Goal: Task Accomplishment & Management: Complete application form

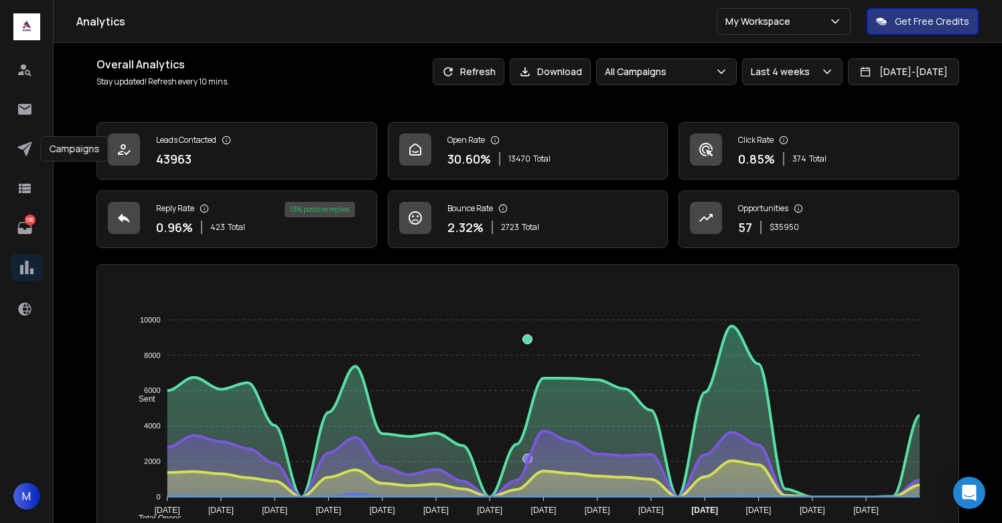
click at [25, 145] on icon at bounding box center [24, 149] width 14 height 14
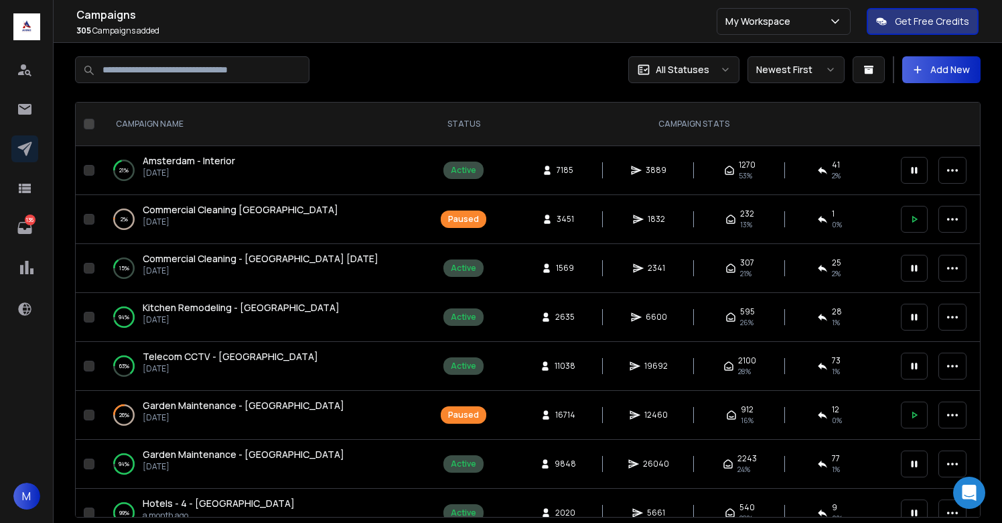
click at [955, 74] on button "Add New" at bounding box center [941, 69] width 78 height 27
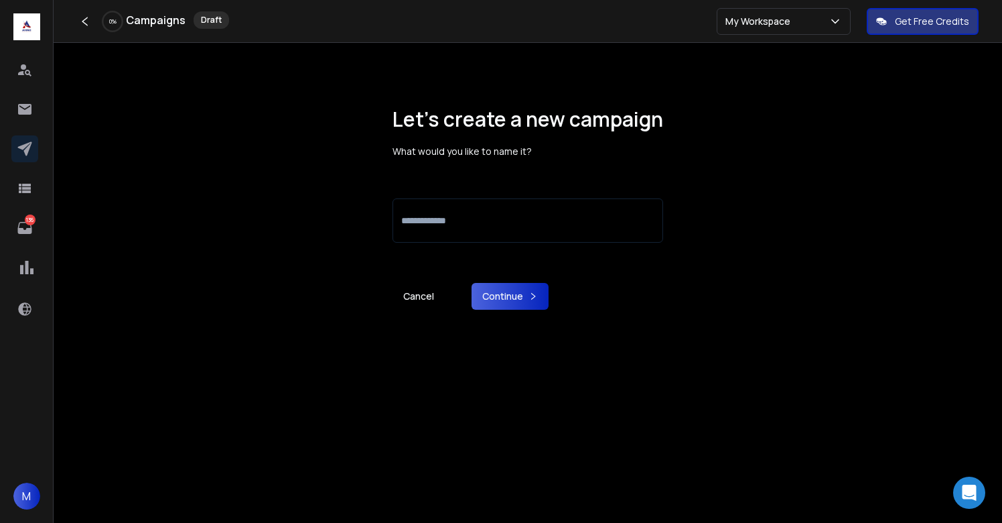
click at [489, 216] on input at bounding box center [528, 220] width 271 height 44
type input "*"
type input "**********"
click at [516, 295] on button "Continue" at bounding box center [510, 296] width 77 height 27
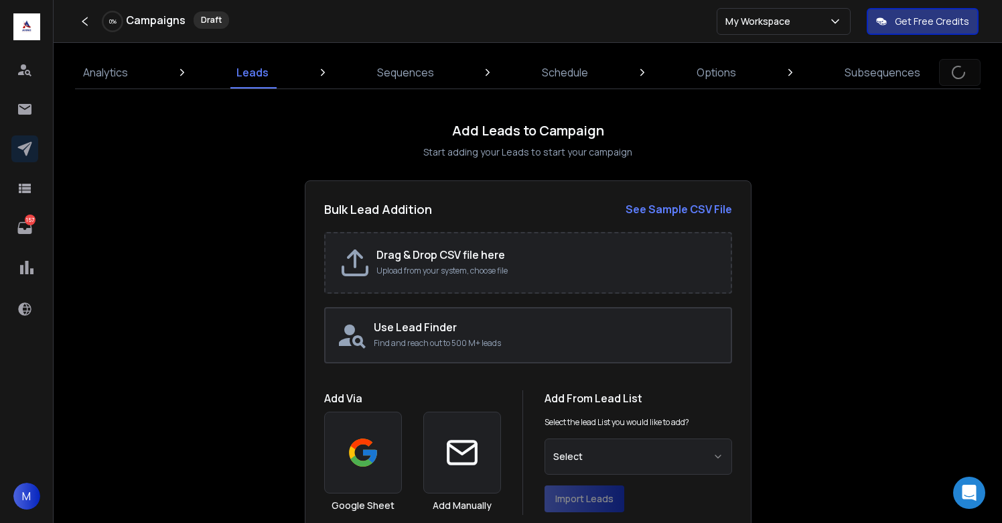
click at [474, 264] on div "Drag & Drop CSV file here Upload from your system, choose file" at bounding box center [546, 263] width 341 height 32
type input "**********"
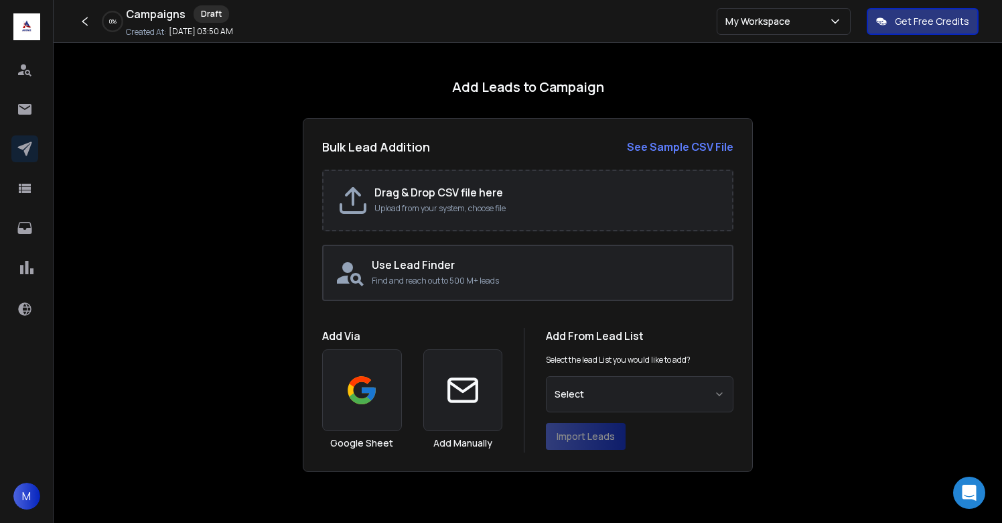
click at [469, 188] on h2 "Drag & Drop CSV file here" at bounding box center [546, 192] width 344 height 16
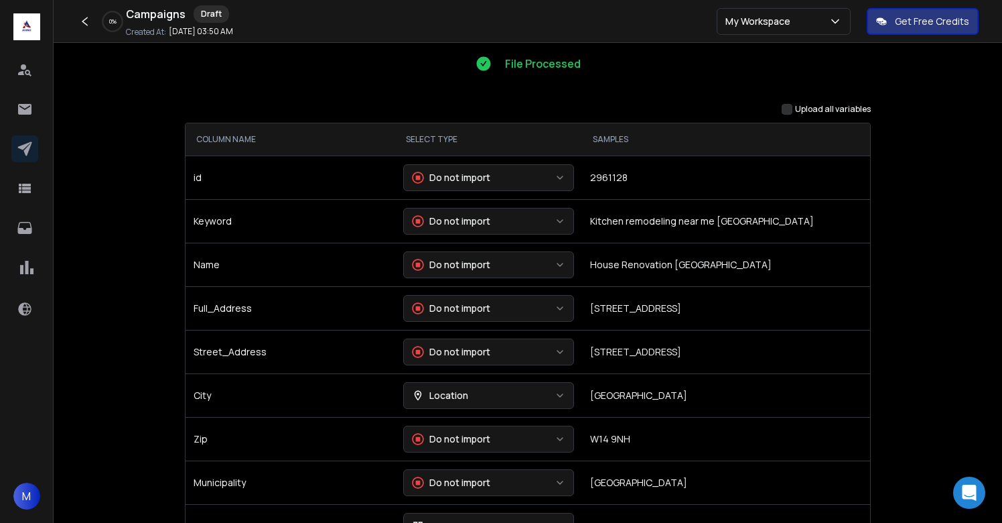
scroll to position [134, 0]
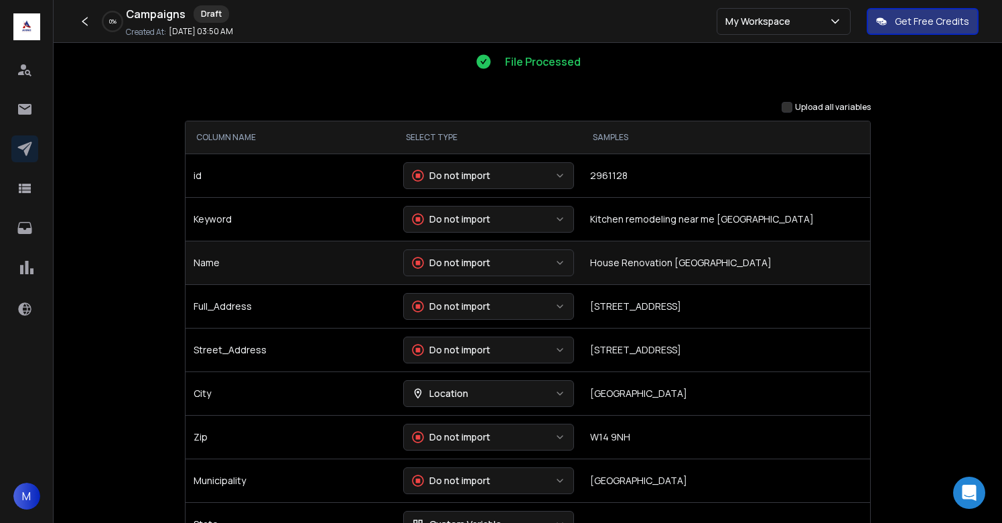
click at [509, 269] on button "Do not import" at bounding box center [488, 262] width 171 height 27
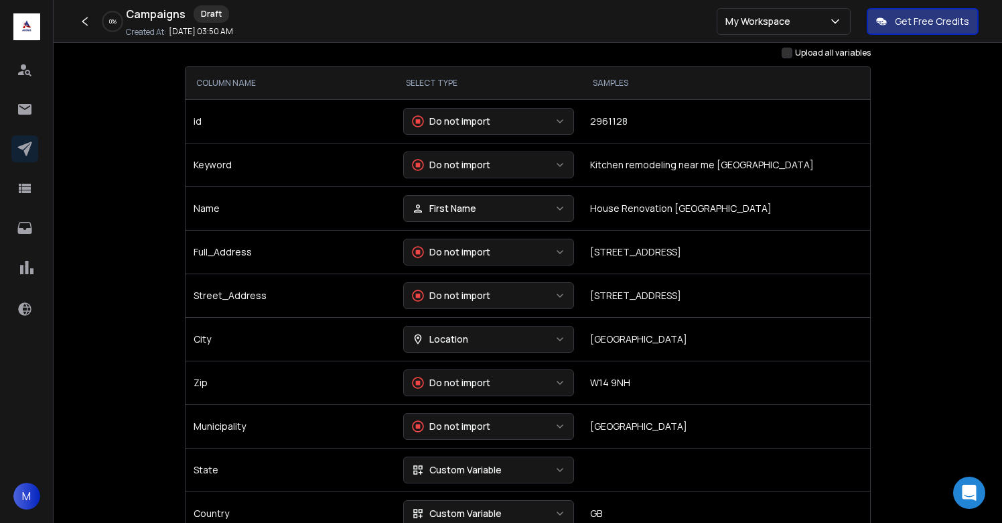
scroll to position [209, 0]
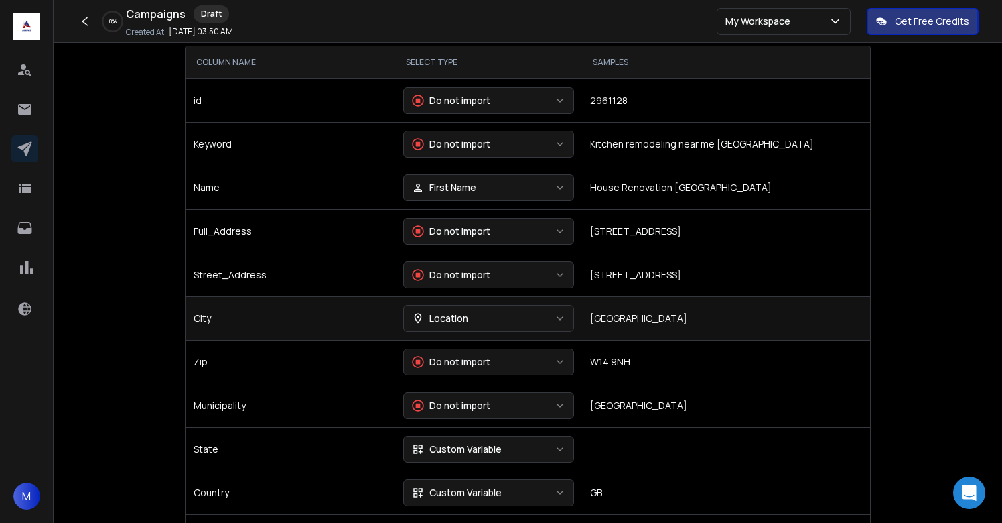
click at [450, 316] on div "Location" at bounding box center [440, 317] width 56 height 13
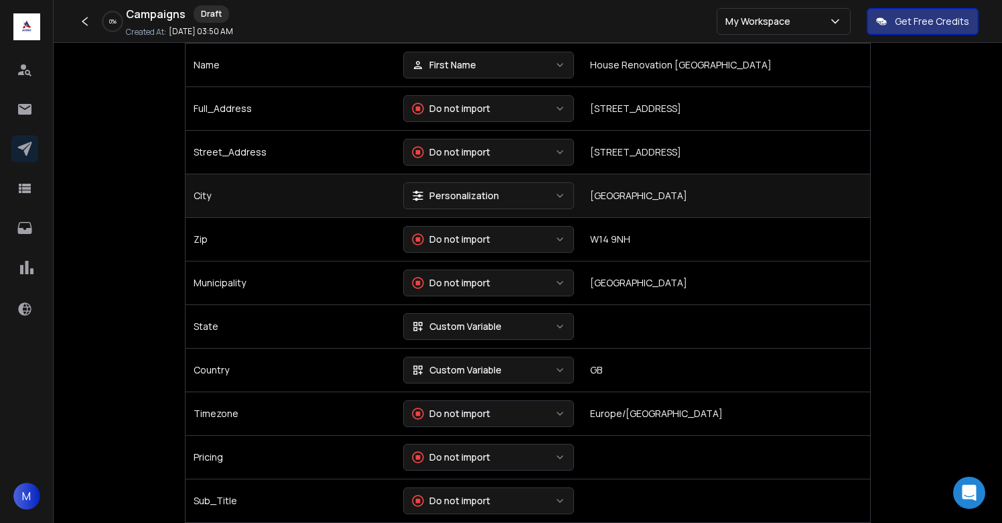
scroll to position [333, 0]
click at [500, 328] on button "Custom Variable" at bounding box center [488, 324] width 171 height 27
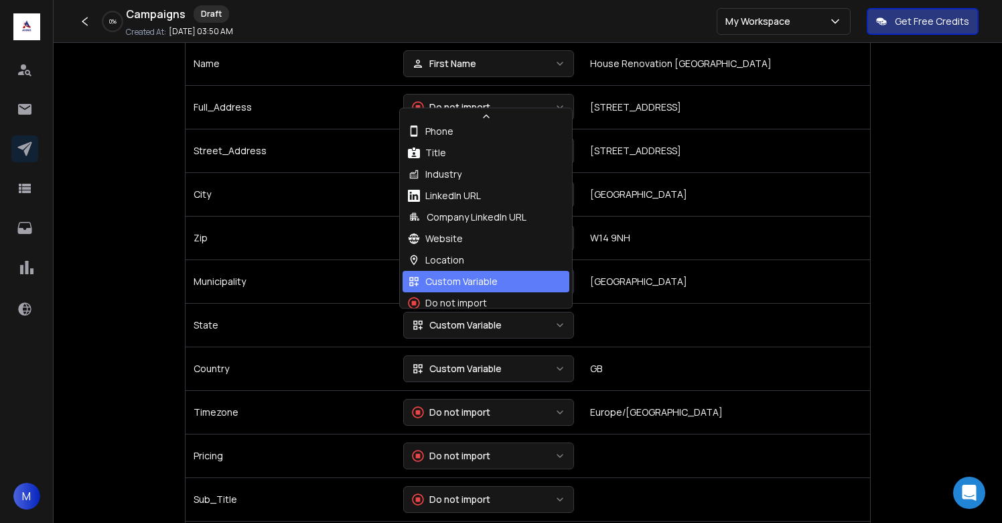
scroll to position [122, 0]
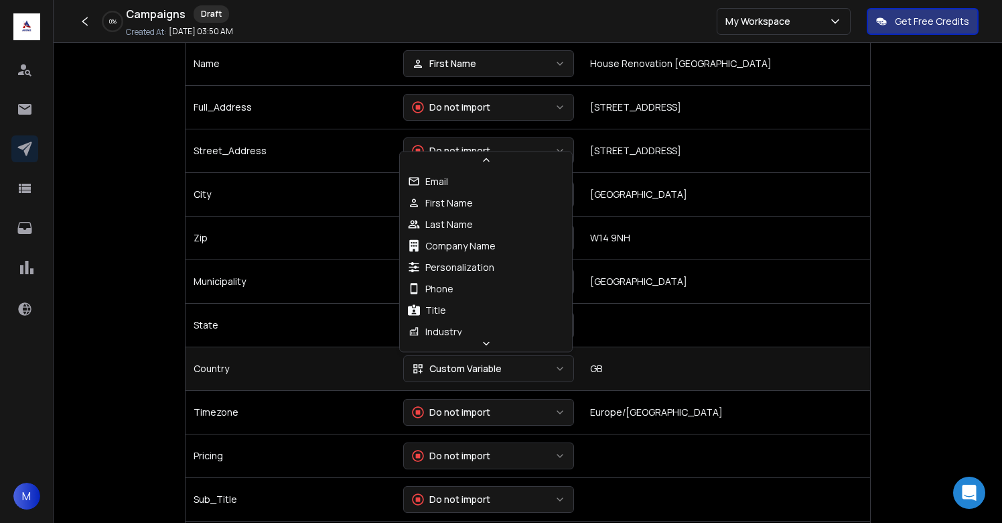
click at [474, 366] on div "Custom Variable" at bounding box center [457, 368] width 90 height 13
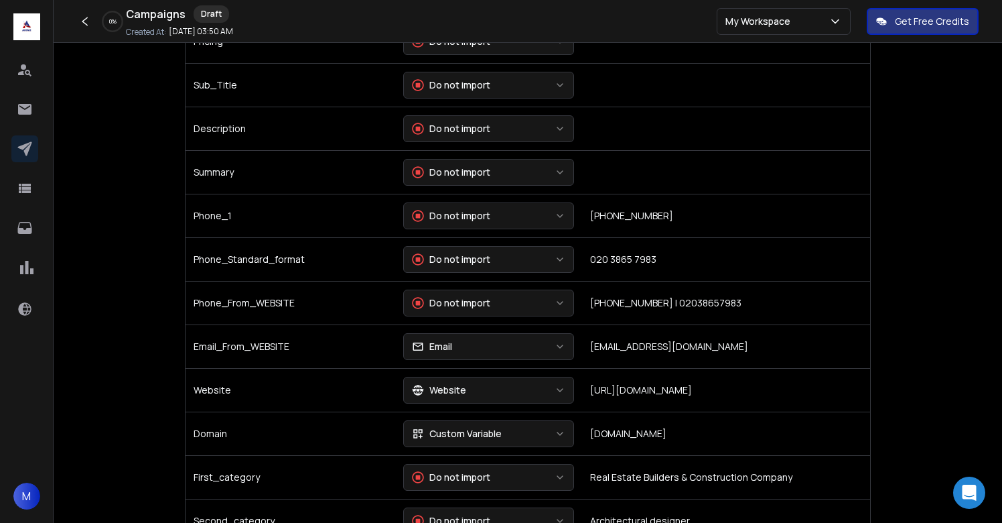
scroll to position [748, 0]
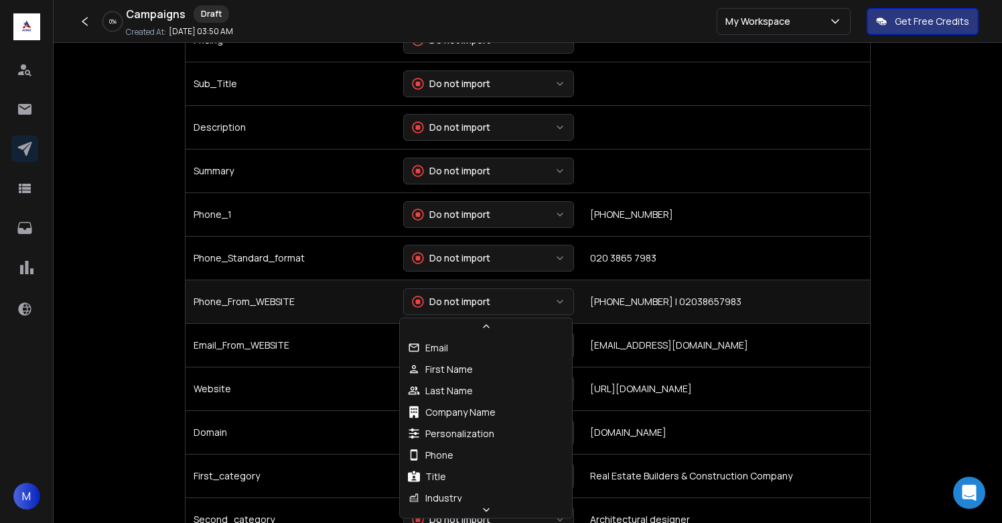
click at [454, 304] on div "Do not import" at bounding box center [451, 301] width 78 height 13
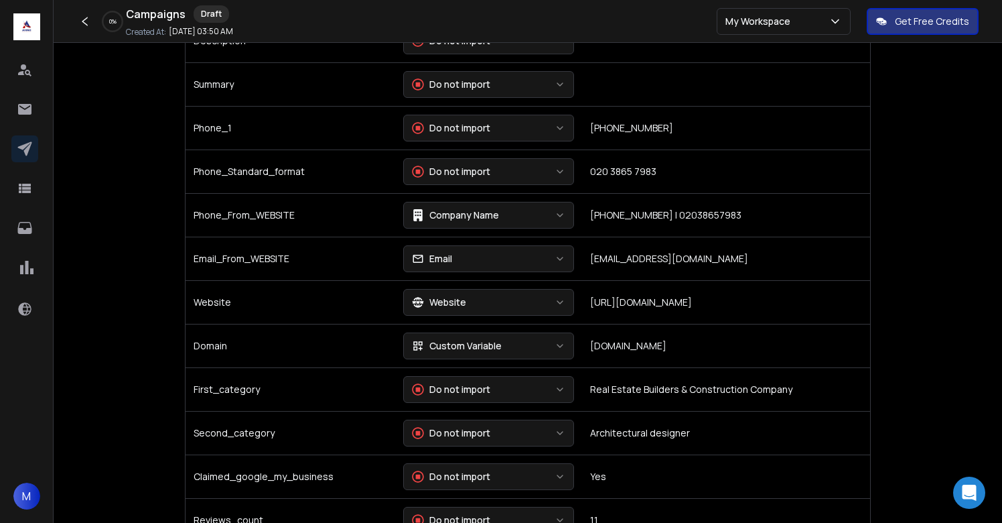
scroll to position [844, 0]
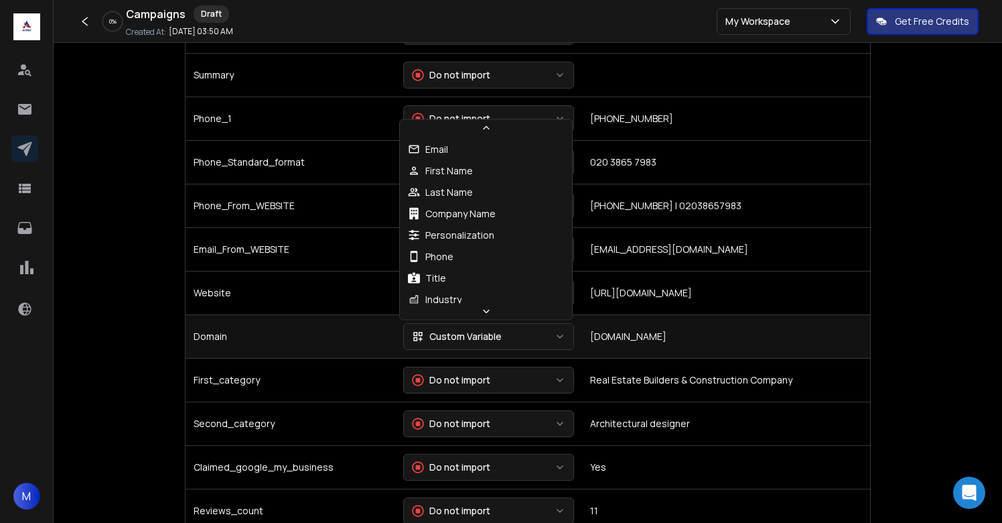
click at [460, 340] on div "Custom Variable" at bounding box center [457, 336] width 90 height 13
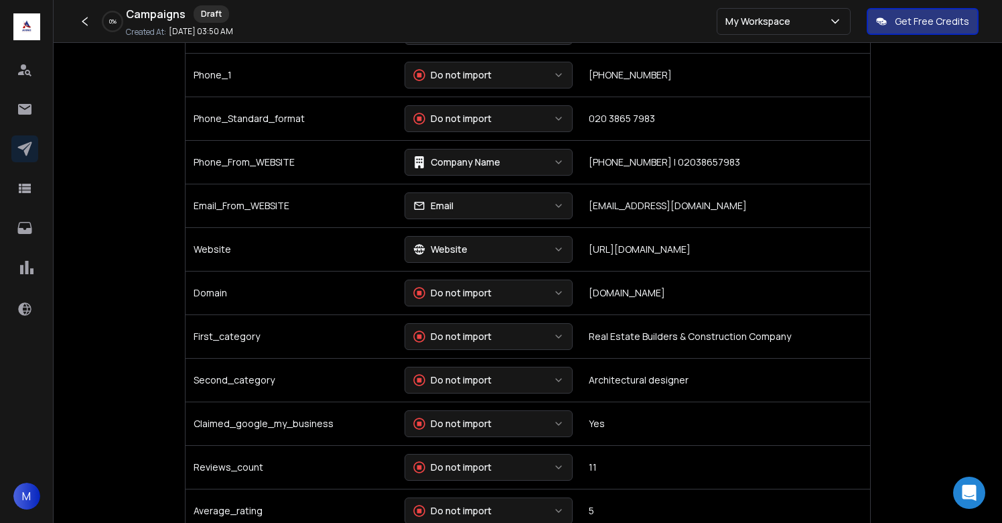
scroll to position [892, 0]
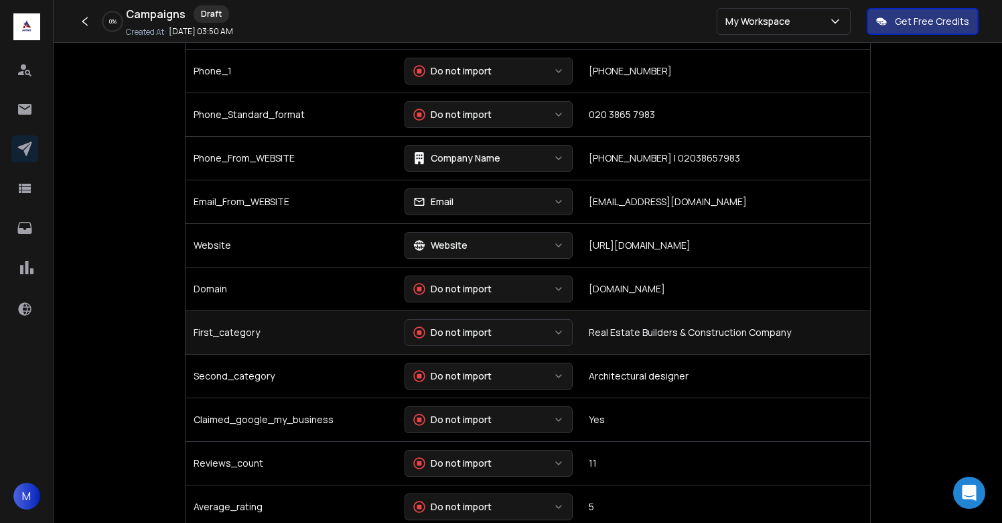
click at [468, 332] on div "Do not import" at bounding box center [452, 332] width 78 height 13
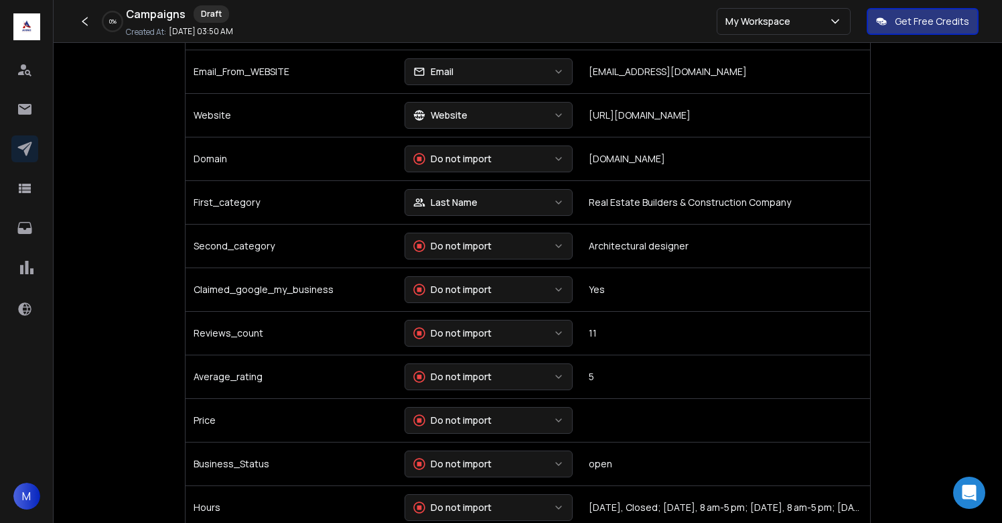
scroll to position [1022, 0]
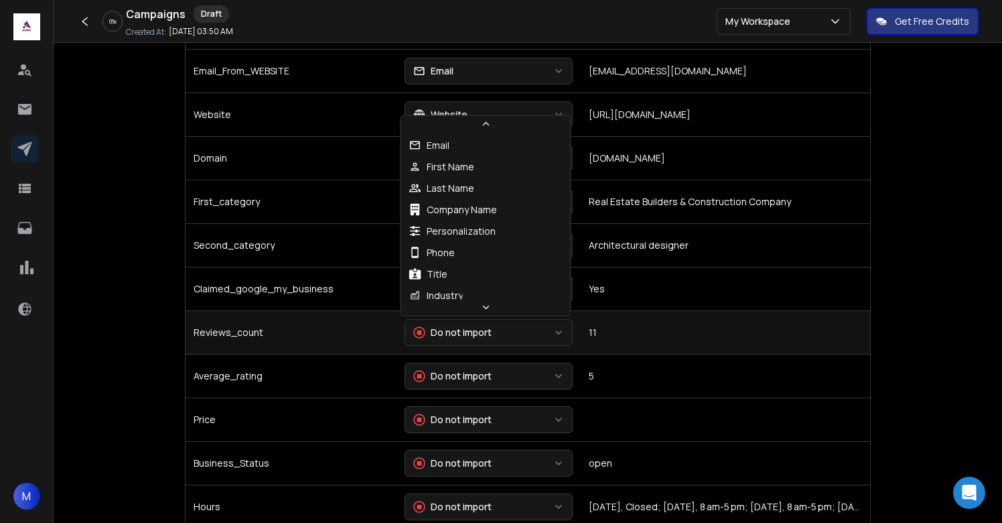
click at [468, 333] on div "Do not import" at bounding box center [452, 332] width 78 height 13
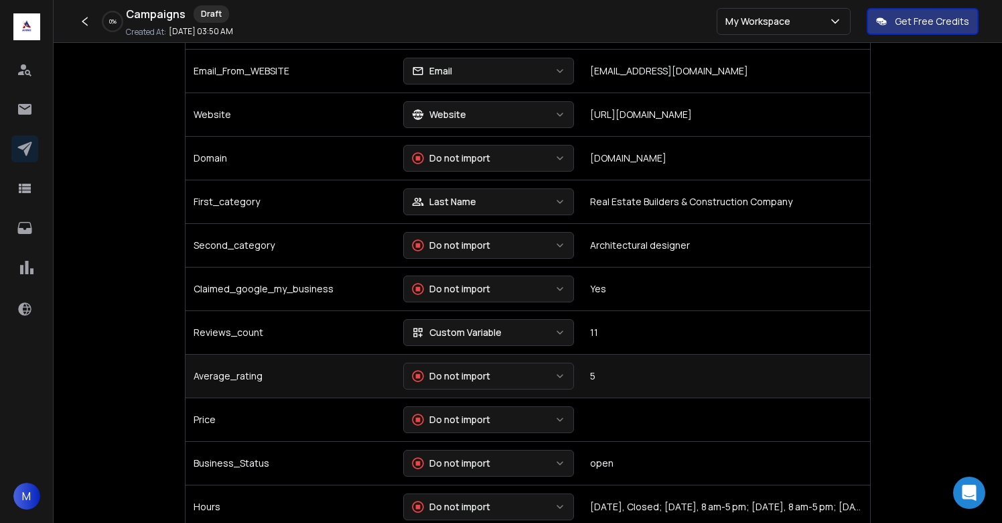
click at [464, 377] on div "Do not import" at bounding box center [451, 375] width 78 height 13
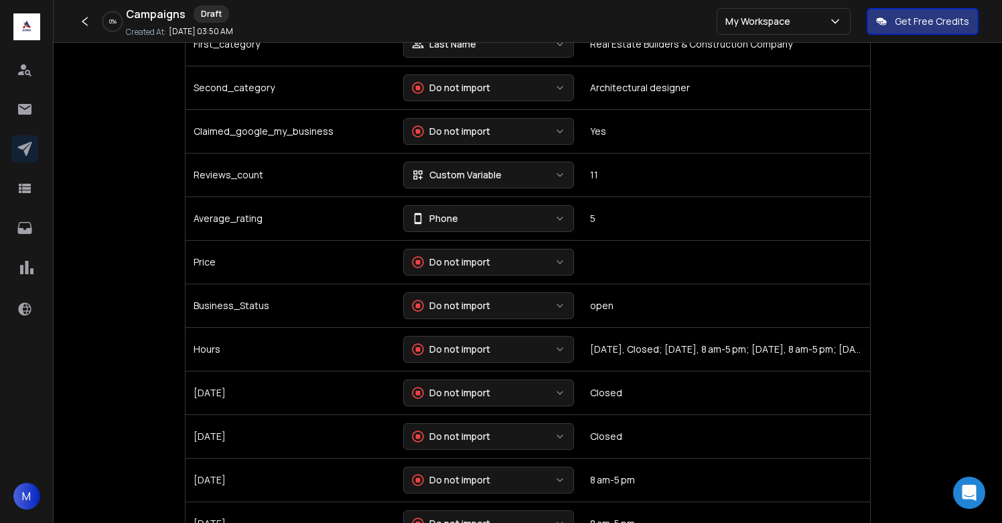
scroll to position [1190, 0]
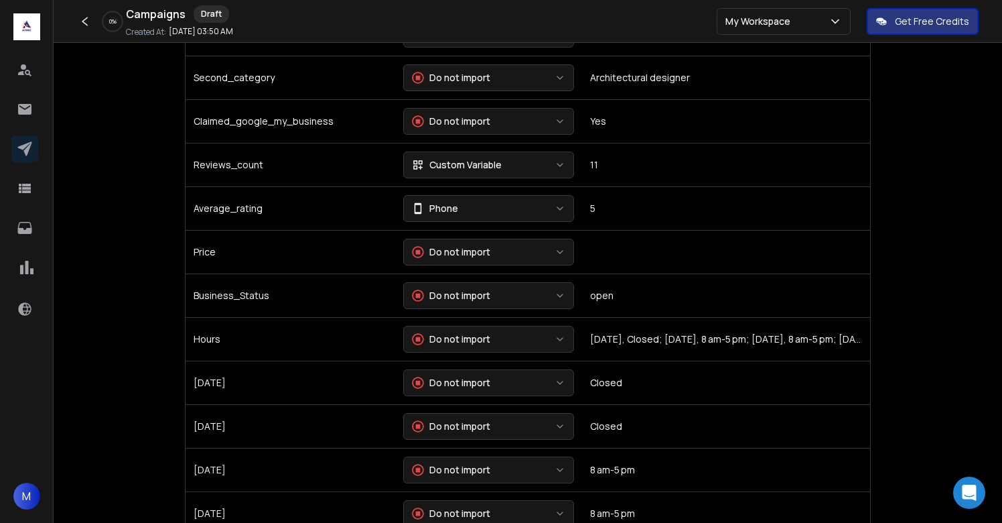
click at [889, 267] on div "Home-remodeling-London-(09-10-2025).csv File Processed Upload all variables COL…" at bounding box center [501, 516] width 1002 height 3413
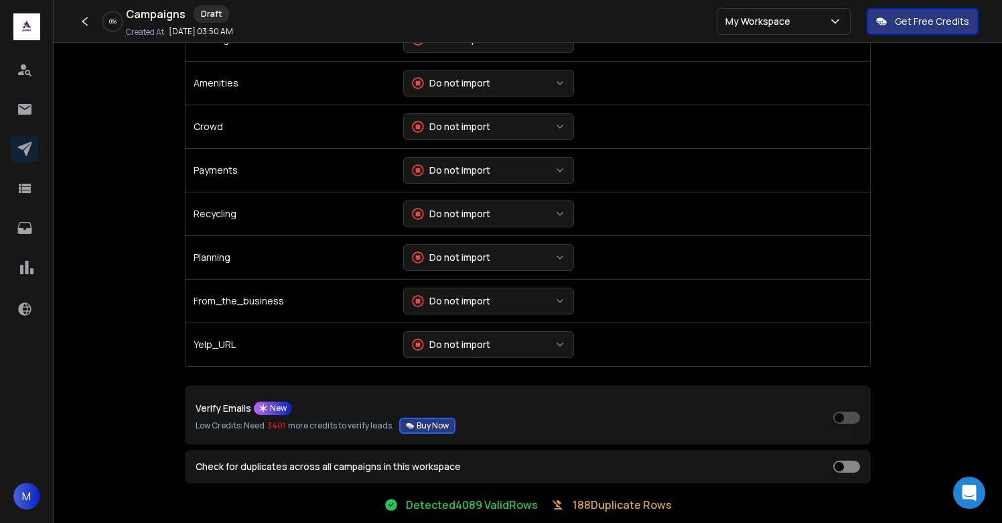
scroll to position [2890, 0]
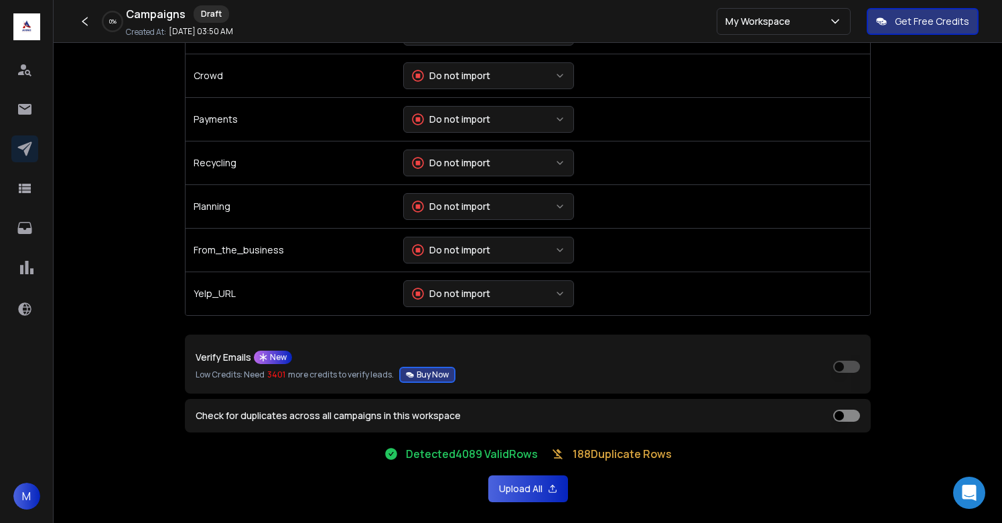
click at [520, 482] on button "Upload All" at bounding box center [528, 488] width 80 height 27
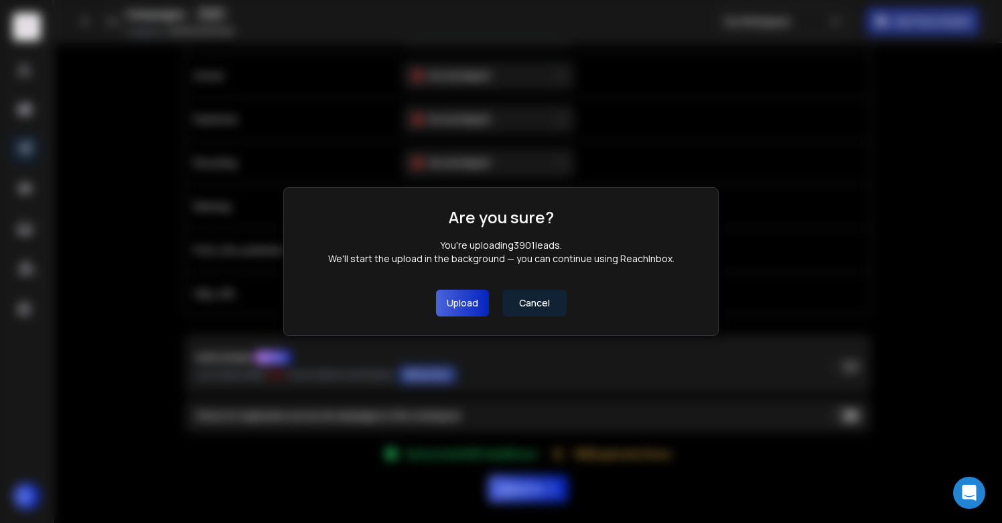
click at [463, 310] on button "Upload" at bounding box center [462, 302] width 53 height 27
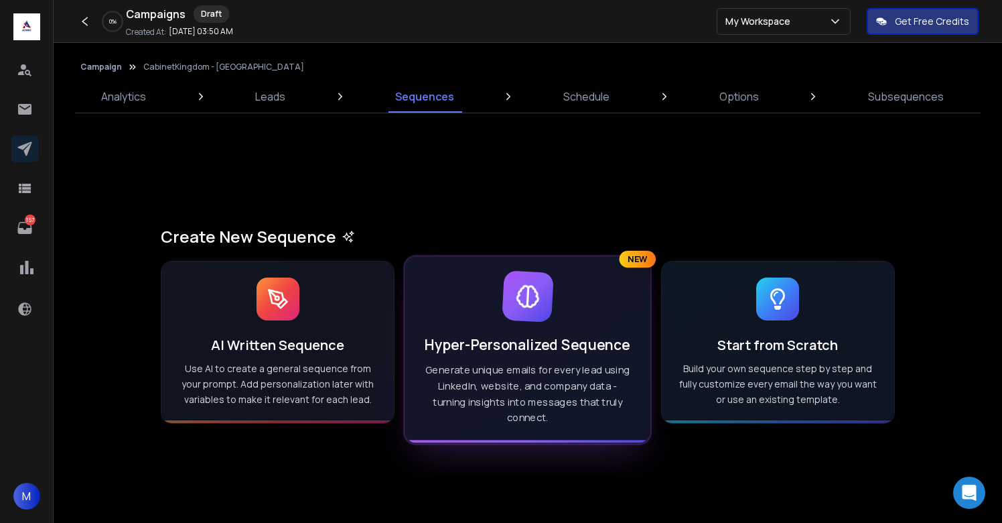
click at [546, 361] on div "Hyper-Personalized Sequence Generate unique emails for every lead using LinkedI…" at bounding box center [528, 350] width 245 height 186
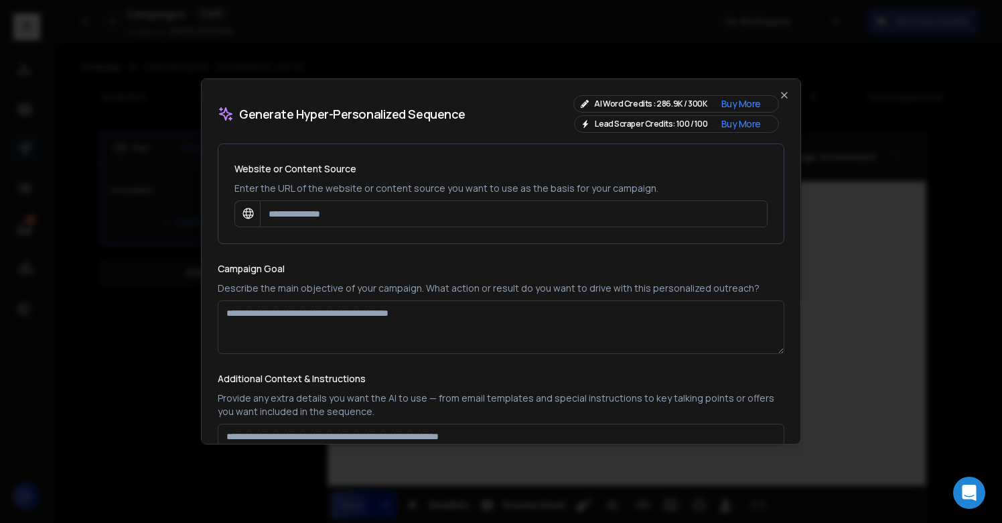
click at [478, 269] on div "Campaign Goal Describe the main objective of your campaign. What action or resu…" at bounding box center [501, 307] width 567 height 94
click at [784, 97] on icon "button" at bounding box center [784, 95] width 11 height 11
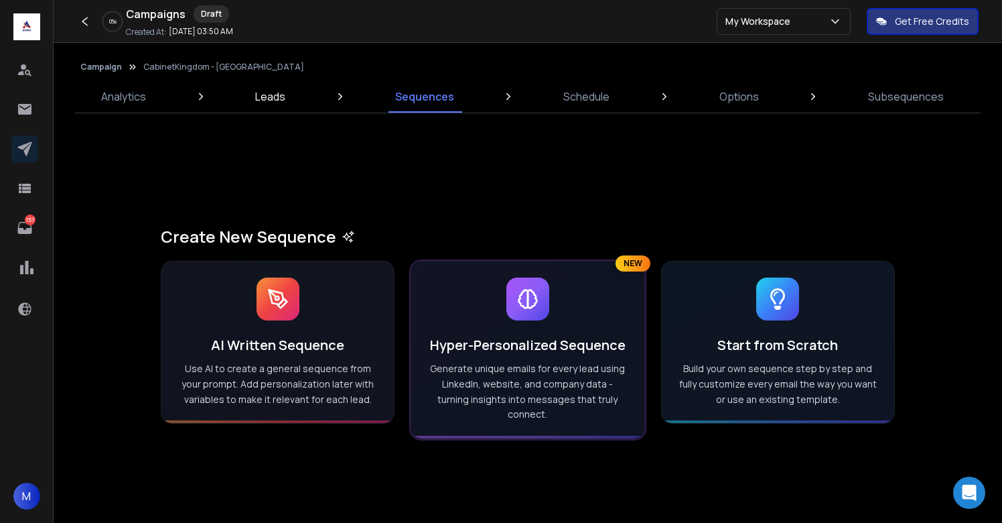
click at [267, 102] on p "Leads" at bounding box center [270, 96] width 30 height 16
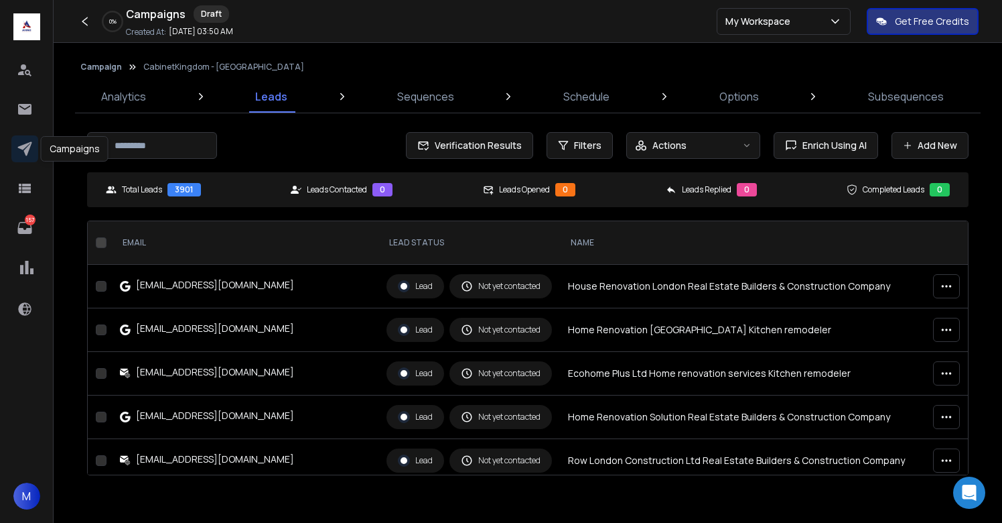
click at [21, 150] on icon at bounding box center [25, 149] width 16 height 16
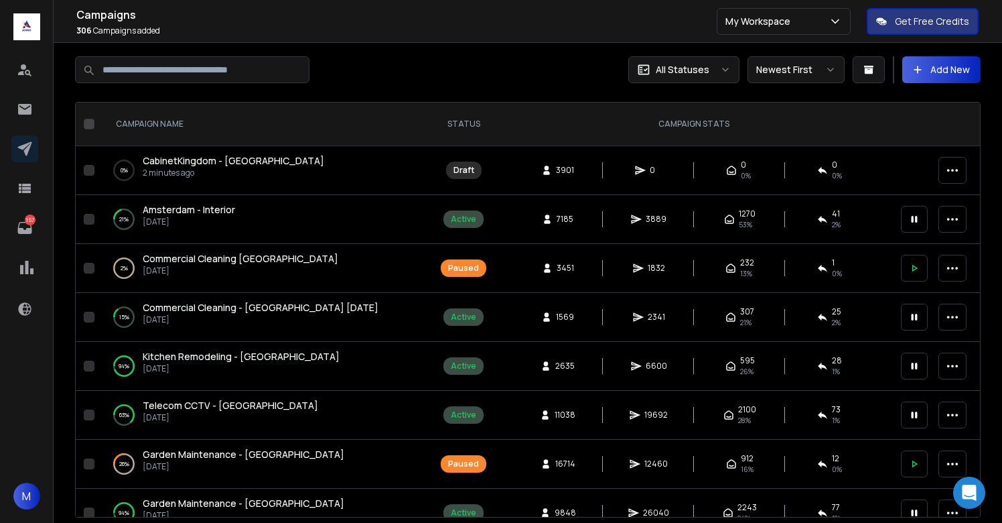
click at [223, 259] on span "Commercial Cleaning [GEOGRAPHIC_DATA]" at bounding box center [241, 258] width 196 height 13
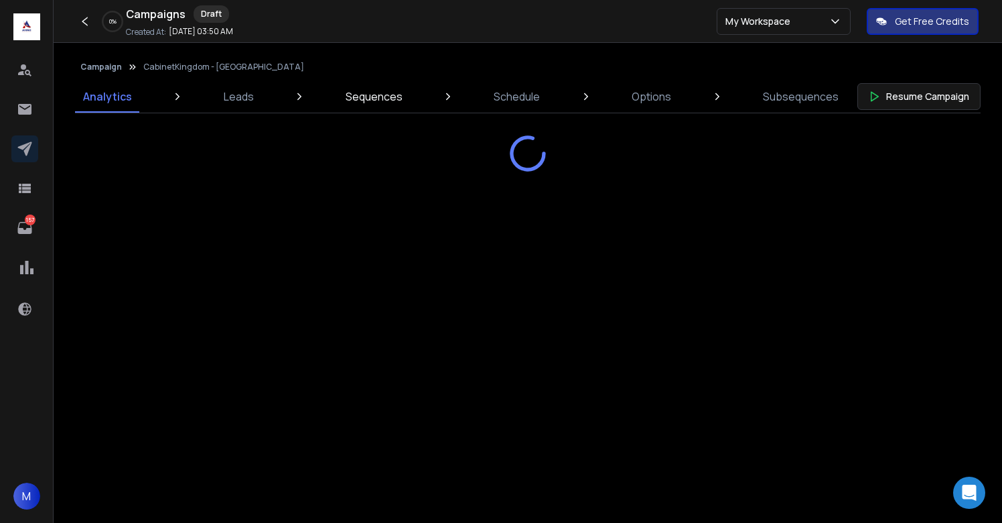
click at [357, 102] on p "Sequences" at bounding box center [374, 96] width 57 height 16
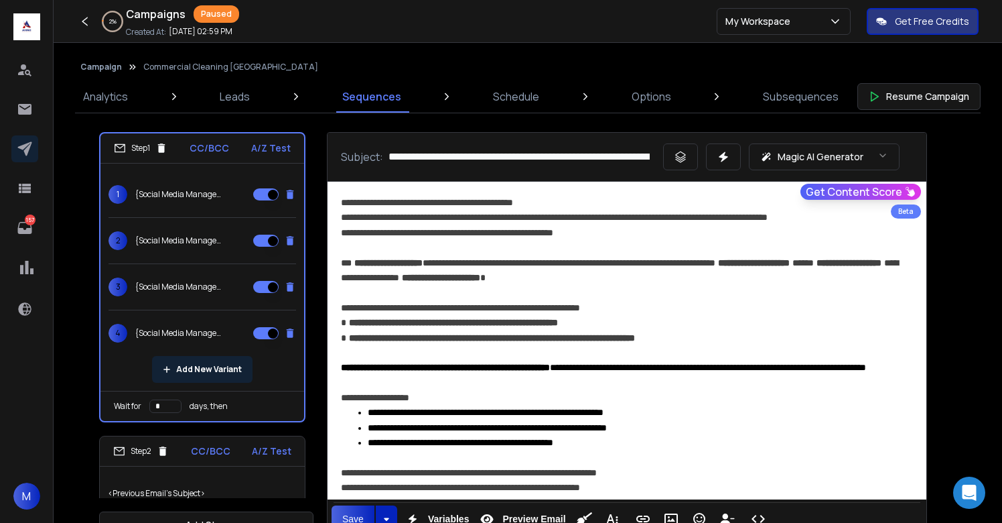
click at [222, 374] on button "Add New Variant" at bounding box center [202, 369] width 100 height 27
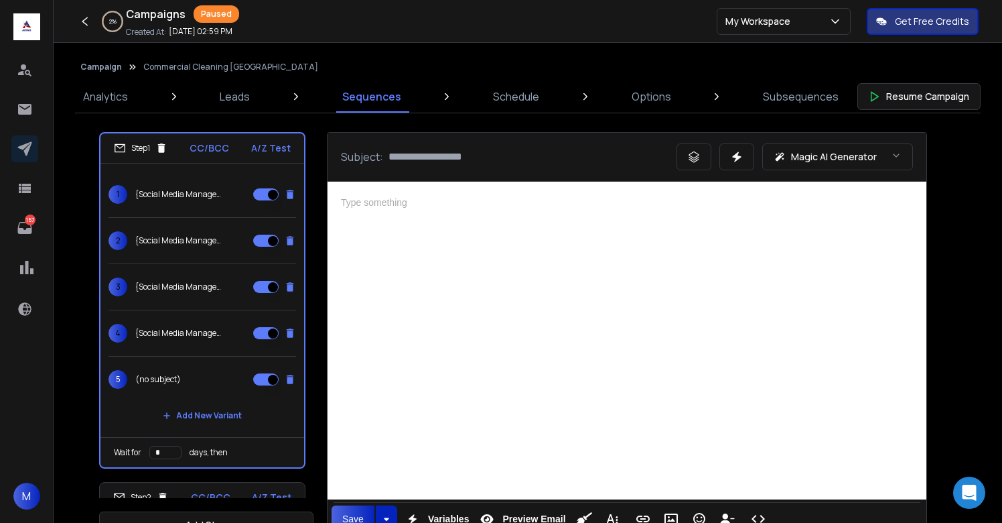
scroll to position [34, 0]
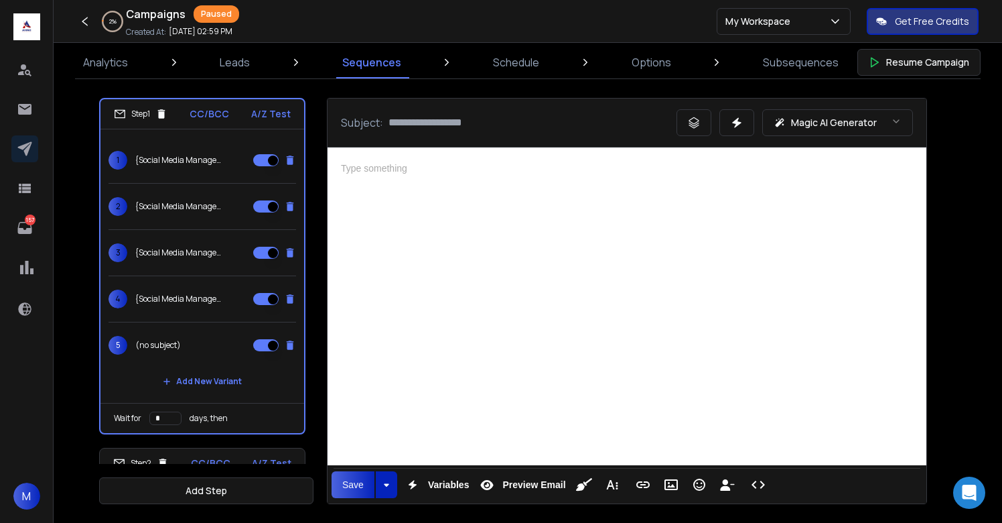
click at [285, 342] on icon at bounding box center [290, 345] width 12 height 12
type input "**********"
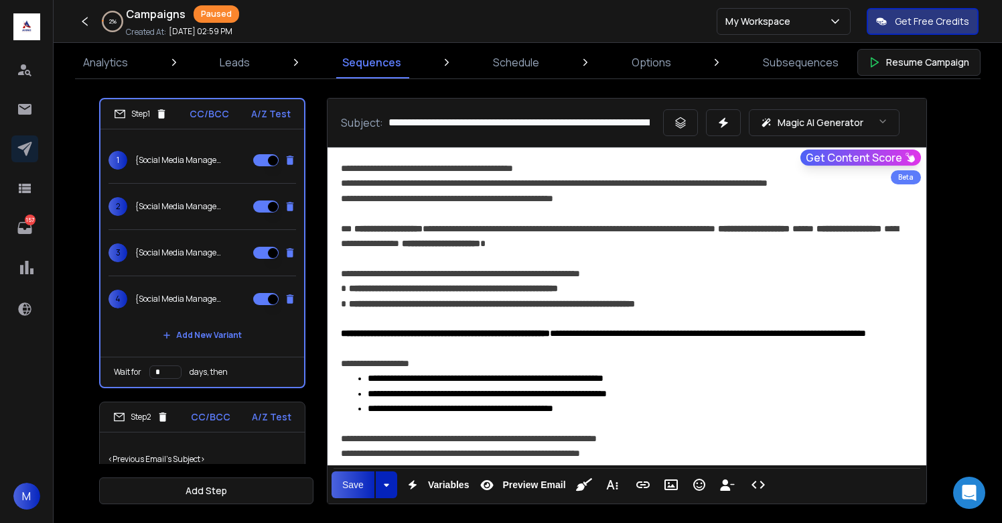
scroll to position [0, 0]
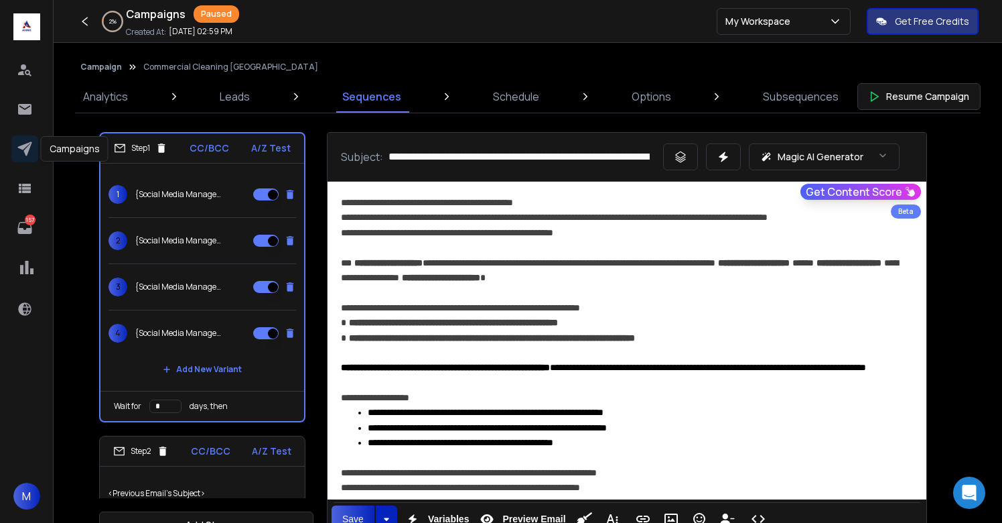
click at [25, 149] on icon at bounding box center [24, 149] width 14 height 14
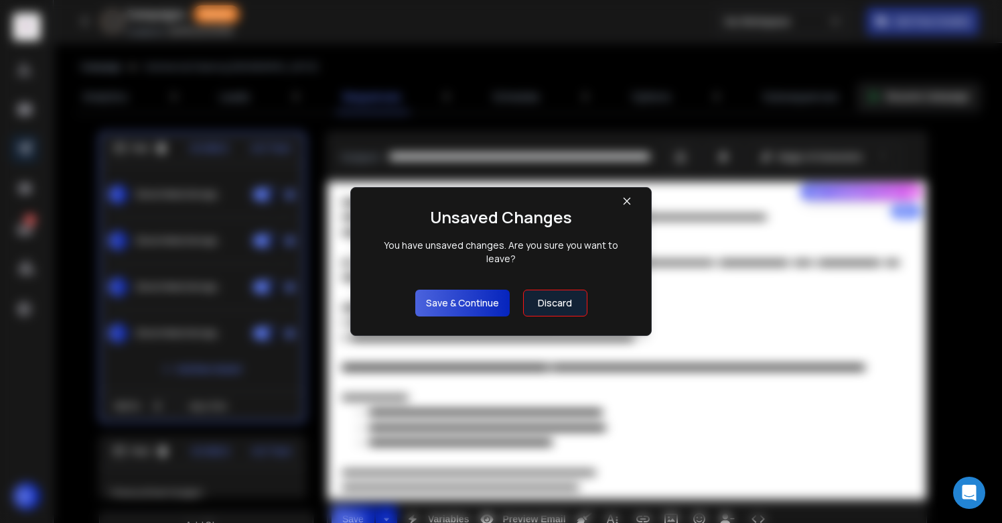
click at [450, 298] on button "Save & Continue" at bounding box center [462, 302] width 94 height 27
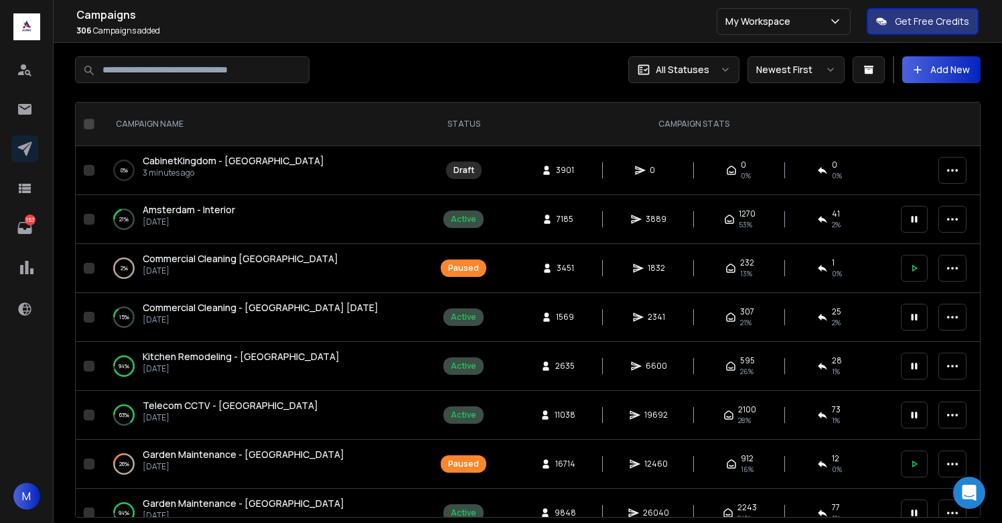
click at [208, 160] on span "CabinetKingdom - UK" at bounding box center [234, 160] width 182 height 13
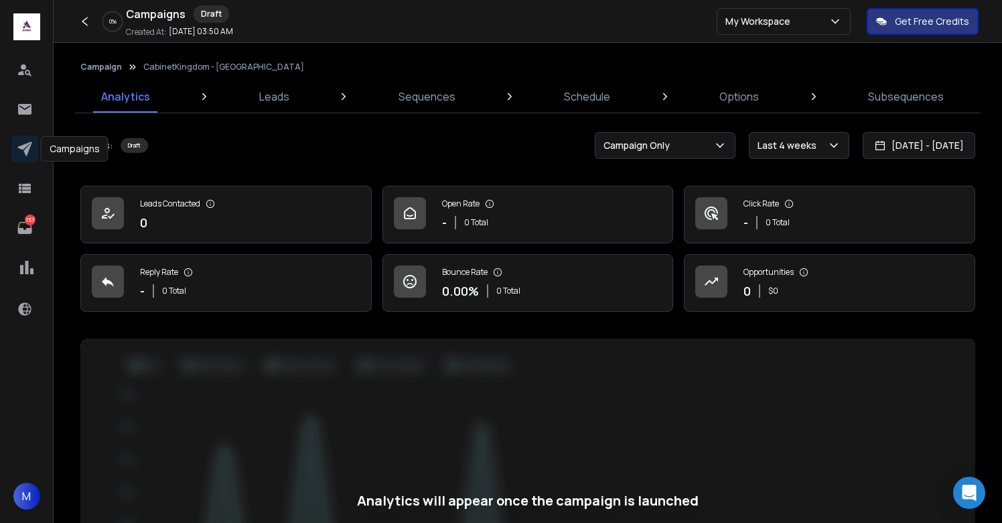
click at [27, 148] on icon at bounding box center [24, 149] width 14 height 14
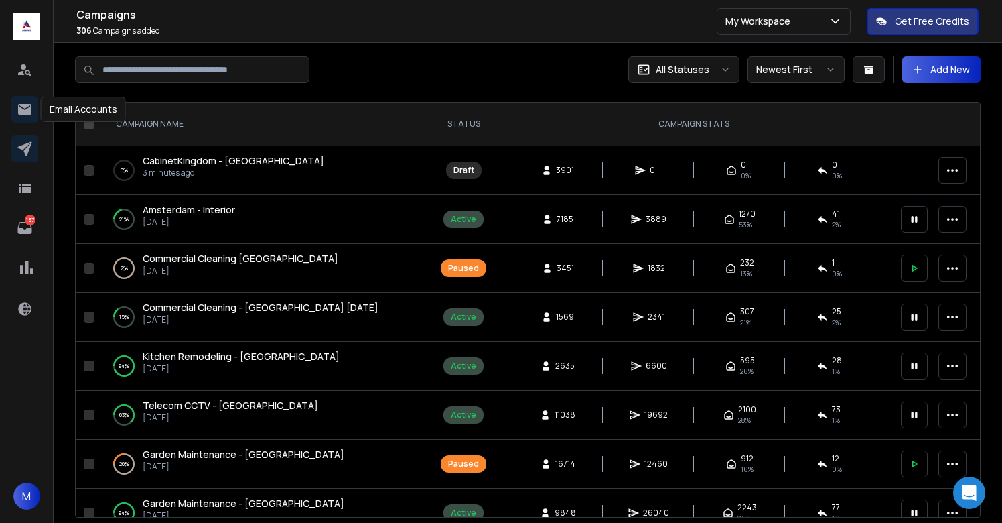
click at [29, 105] on icon at bounding box center [24, 109] width 13 height 11
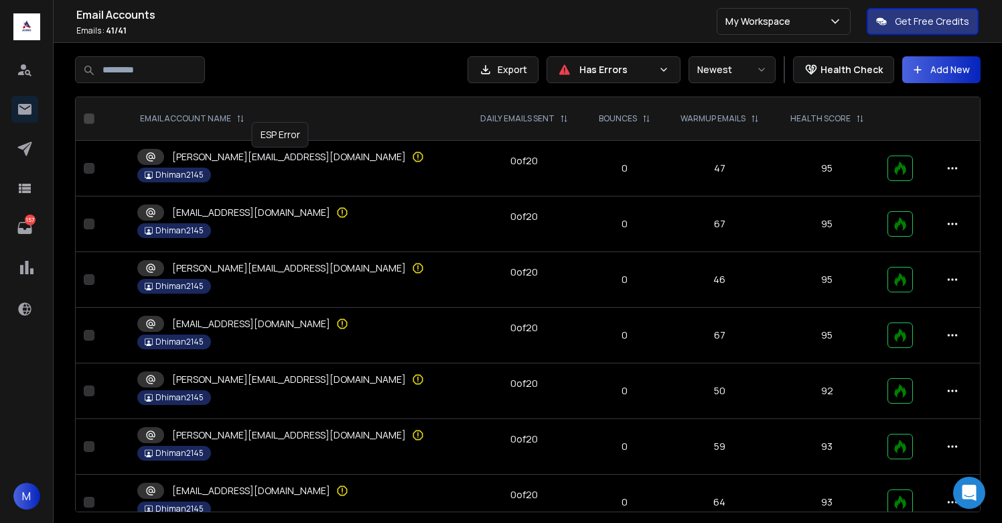
click at [411, 155] on icon at bounding box center [417, 156] width 13 height 13
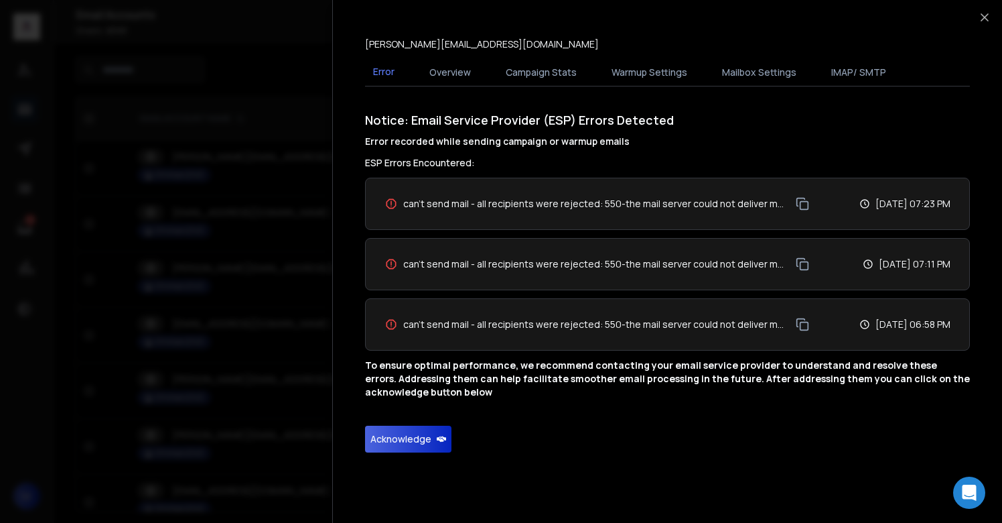
click at [395, 431] on button "Acknowledge" at bounding box center [408, 438] width 86 height 27
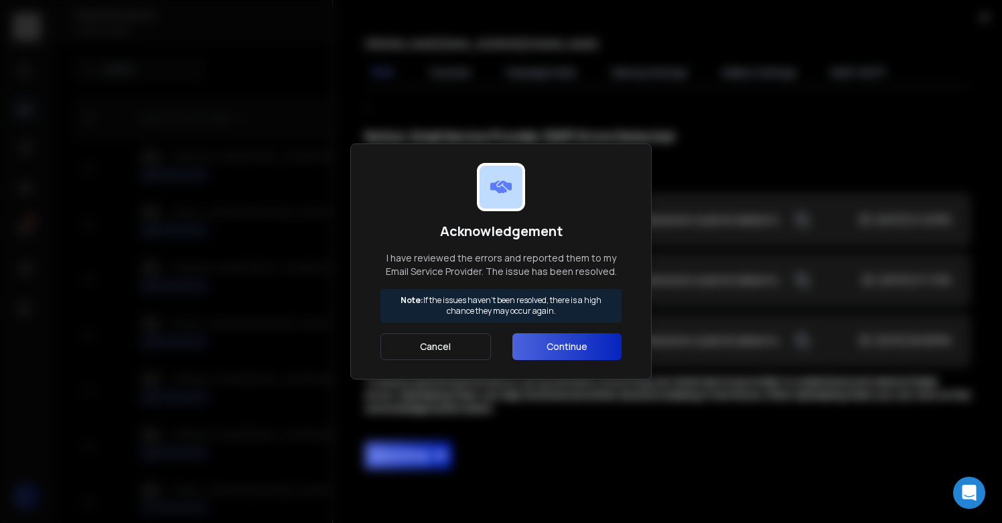
click at [565, 339] on button "Continue" at bounding box center [566, 346] width 109 height 27
